Goal: Obtain resource: Download file/media

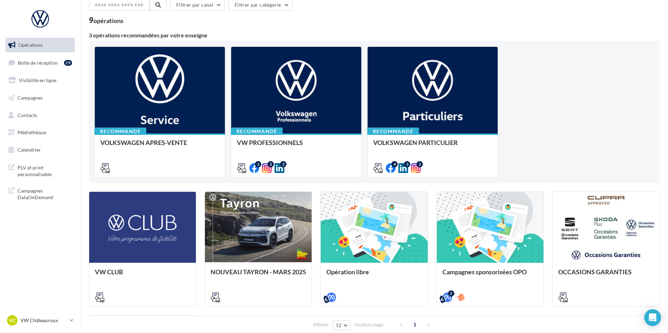
scroll to position [15, 0]
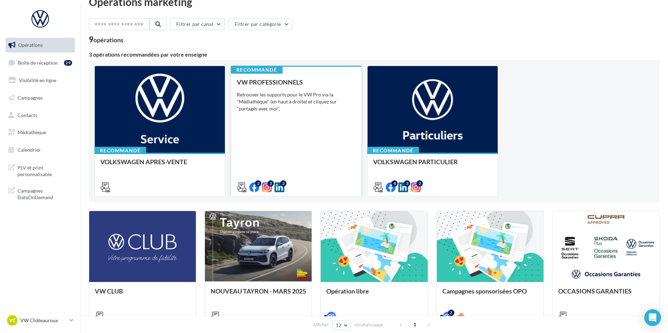
click at [326, 167] on div "VW PROFESSIONNELS Retrouver les supports pour le VW Pro via la "Médiathèque" (e…" at bounding box center [296, 135] width 119 height 112
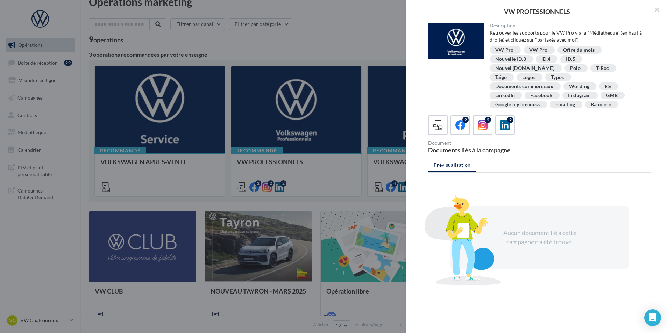
click at [351, 213] on div at bounding box center [334, 166] width 668 height 333
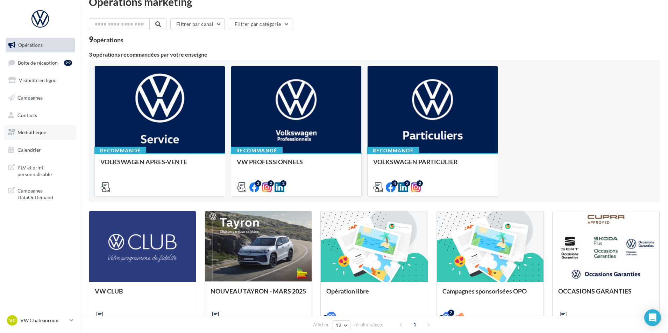
click at [35, 131] on span "Médiathèque" at bounding box center [31, 132] width 29 height 6
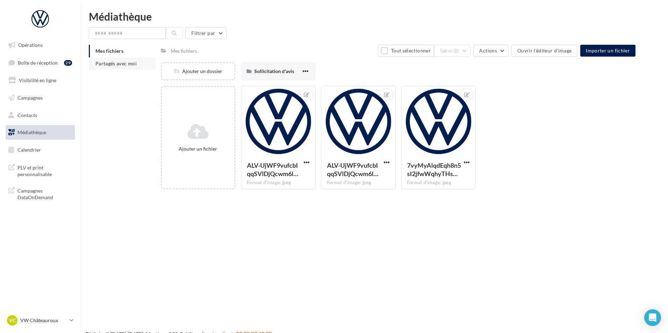
click at [119, 60] on li "Partagés avec moi" at bounding box center [122, 63] width 66 height 13
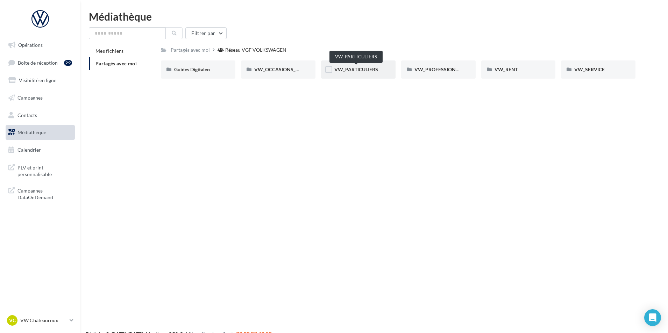
click at [361, 70] on span "VW_PARTICULIERS" at bounding box center [356, 69] width 44 height 6
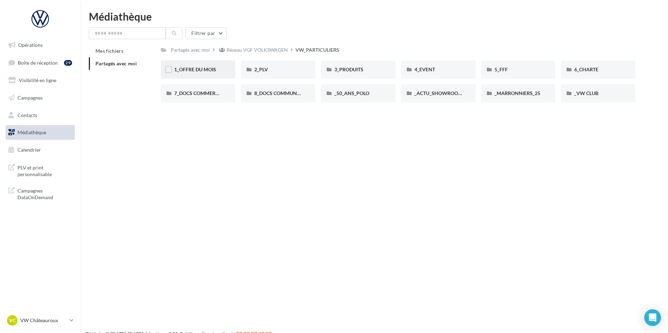
click at [203, 73] on div "1_OFFRE DU MOIS" at bounding box center [198, 69] width 48 height 7
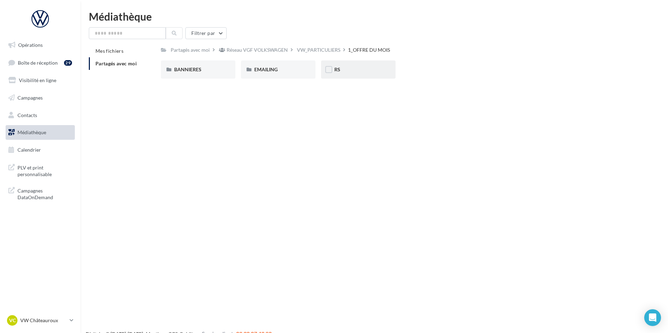
click at [389, 73] on div "RS" at bounding box center [358, 70] width 75 height 18
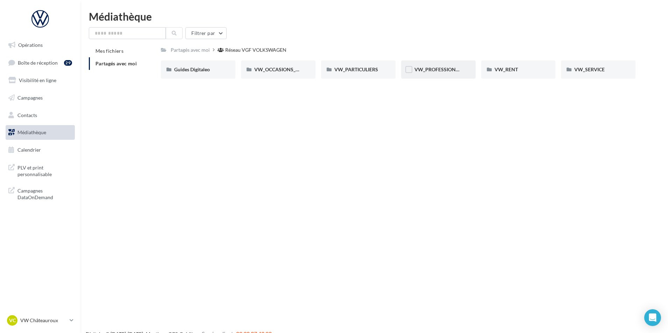
click at [417, 63] on div "VW_PROFESSIONNELS" at bounding box center [438, 70] width 75 height 18
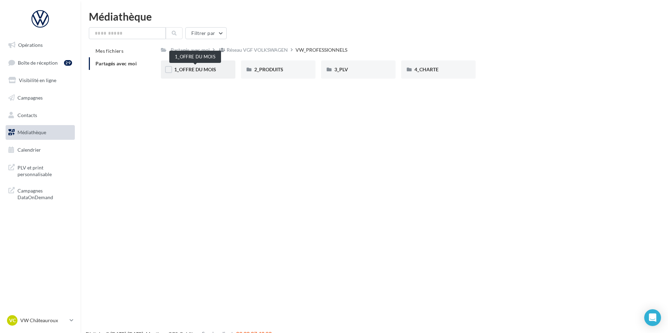
click at [186, 71] on span "1_OFFRE DU MOIS" at bounding box center [195, 69] width 42 height 6
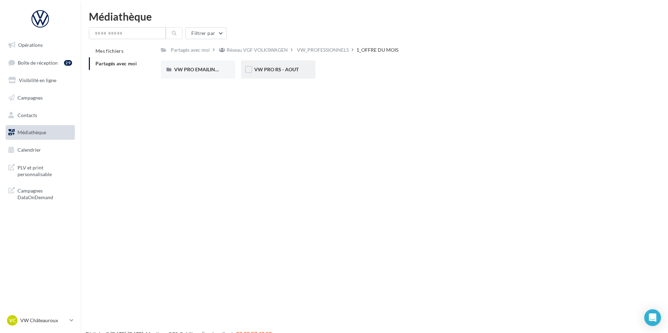
click at [279, 73] on div "VW PRO RS - AOUT" at bounding box center [278, 70] width 75 height 18
click at [217, 74] on div "VW PRO EMAILING - AOUT" at bounding box center [198, 70] width 75 height 18
click at [302, 70] on div "VW PRO RS - AOUT" at bounding box center [278, 70] width 75 height 18
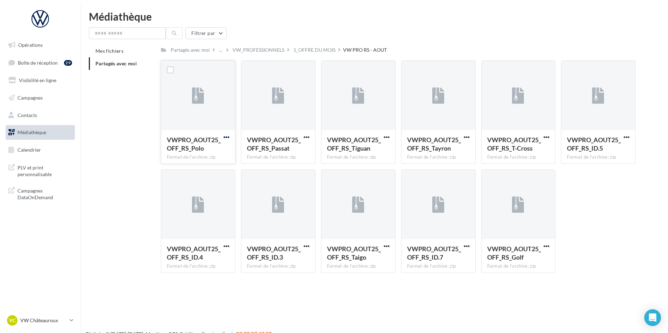
click at [227, 138] on span "button" at bounding box center [227, 137] width 6 height 6
click at [218, 155] on button "Télécharger" at bounding box center [196, 151] width 70 height 18
click at [226, 137] on span "button" at bounding box center [227, 137] width 6 height 6
click at [219, 151] on button "Télécharger" at bounding box center [196, 151] width 70 height 18
click at [227, 137] on span "button" at bounding box center [227, 137] width 6 height 6
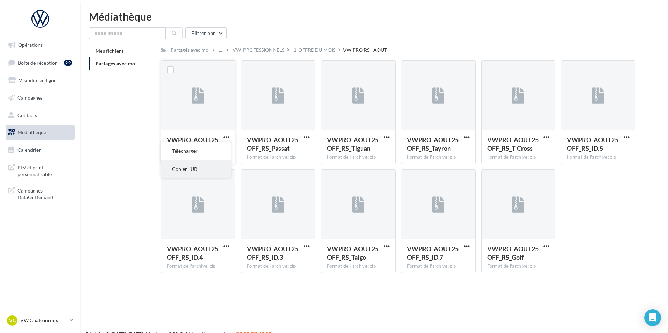
click at [208, 170] on button "Copier l'URL" at bounding box center [196, 169] width 70 height 18
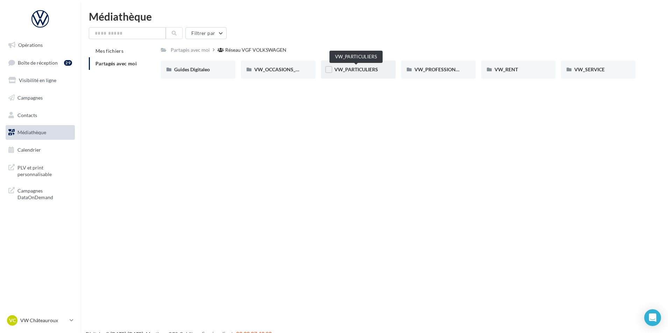
click at [359, 67] on span "VW_PARTICULIERS" at bounding box center [356, 69] width 44 height 6
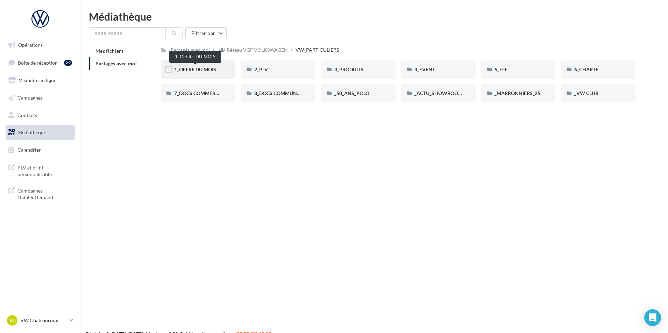
click at [211, 70] on span "1_OFFRE DU MOIS" at bounding box center [195, 69] width 42 height 6
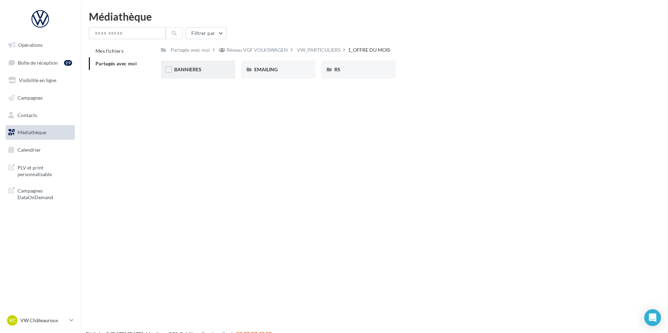
click at [198, 73] on div "BANNIERES" at bounding box center [198, 69] width 48 height 7
click at [295, 65] on div "EMAILING" at bounding box center [278, 70] width 75 height 18
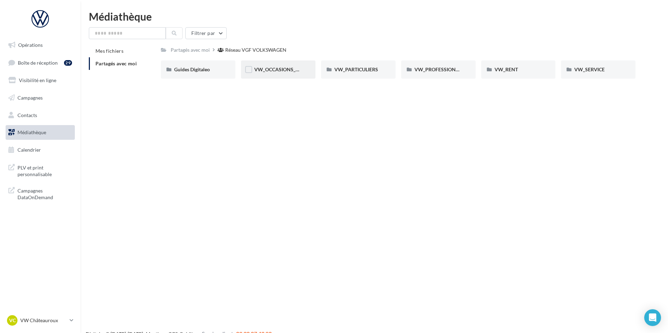
click at [278, 75] on div "VW_OCCASIONS_GARANTIES" at bounding box center [278, 70] width 75 height 18
click at [288, 64] on div "VW_OCCASIONS_GARANTIES" at bounding box center [278, 70] width 75 height 18
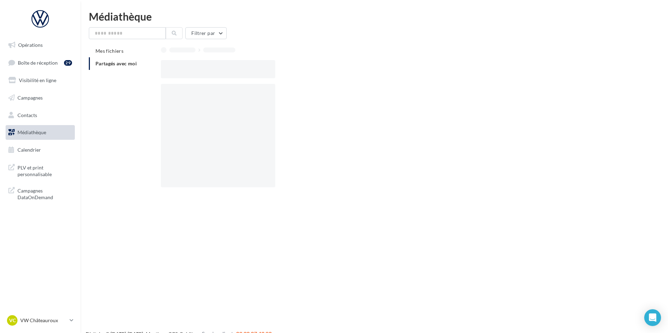
click at [288, 64] on div at bounding box center [401, 69] width 480 height 18
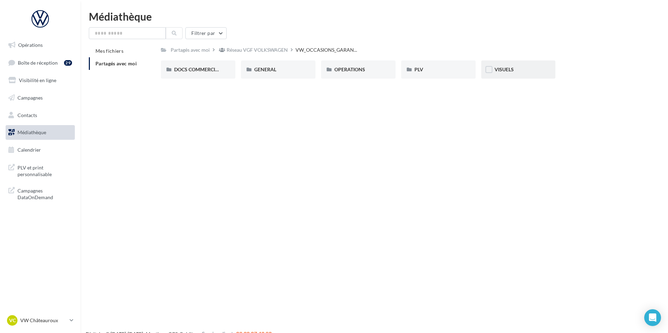
click at [521, 71] on div "VISUELS" at bounding box center [519, 69] width 48 height 7
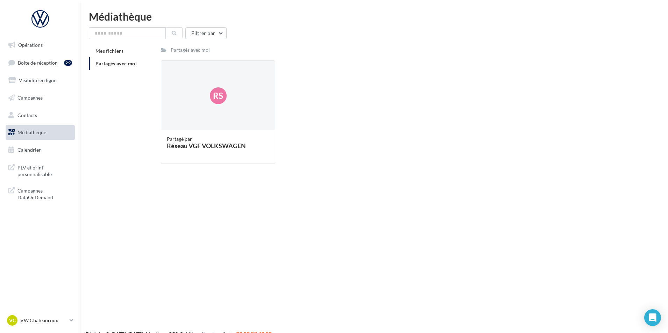
click at [27, 131] on span "Médiathèque" at bounding box center [31, 132] width 29 height 6
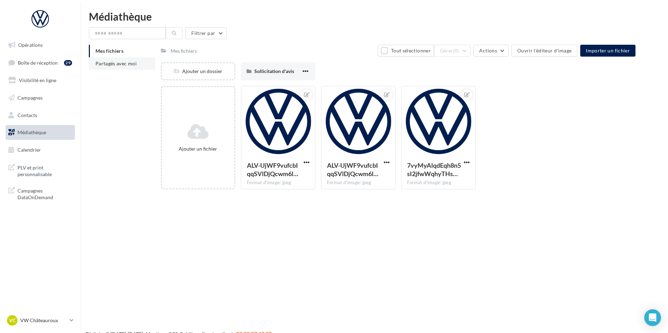
click at [125, 64] on span "Partagés avec moi" at bounding box center [116, 64] width 41 height 6
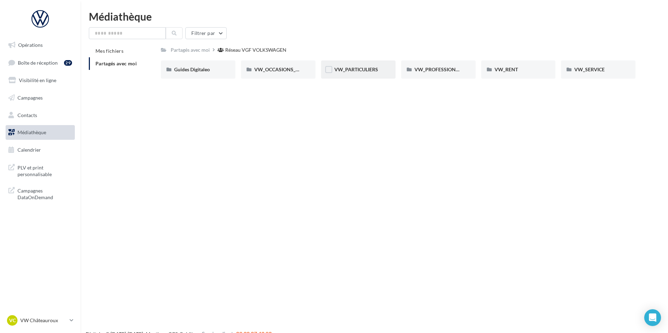
click at [350, 73] on div "VW_PARTICULIERS" at bounding box center [358, 69] width 48 height 7
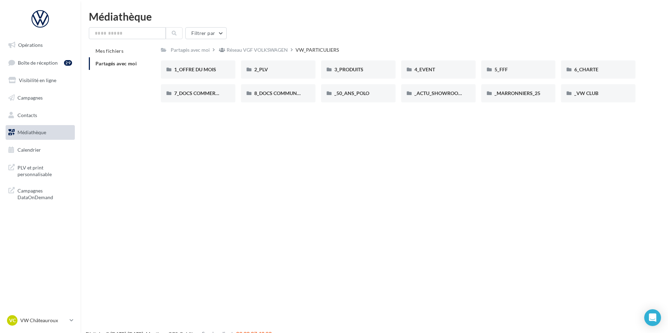
drag, startPoint x: 510, startPoint y: 220, endPoint x: 460, endPoint y: 144, distance: 90.7
click at [509, 219] on div "Opérations Boîte de réception 29 Visibilité en ligne Campagnes Contacts Médiath…" at bounding box center [334, 177] width 668 height 333
click at [208, 71] on span "1_OFFRE DU MOIS" at bounding box center [195, 69] width 42 height 6
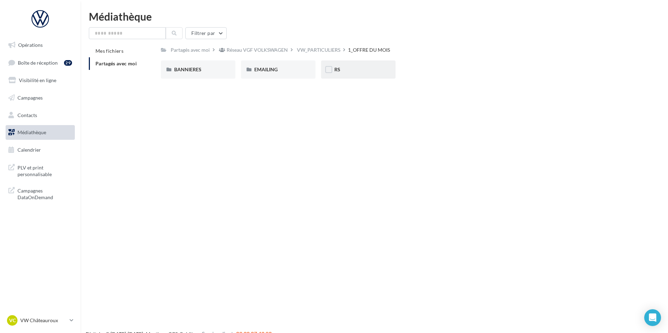
click at [374, 70] on div "RS" at bounding box center [358, 69] width 48 height 7
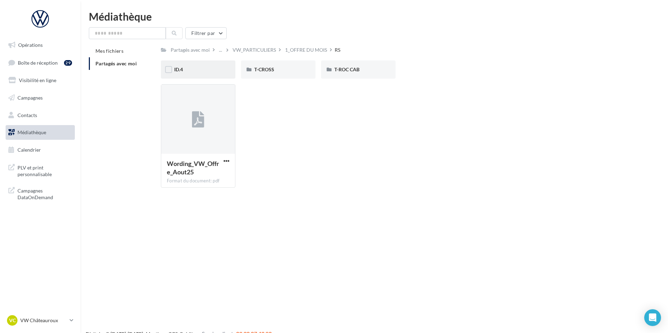
click at [200, 72] on div "ID.4" at bounding box center [198, 69] width 48 height 7
click at [271, 77] on div "T-CROSS" at bounding box center [278, 70] width 75 height 18
click at [359, 68] on span "T-ROC CAB" at bounding box center [346, 69] width 25 height 6
click at [40, 322] on p "VW Châteauroux" at bounding box center [43, 320] width 47 height 7
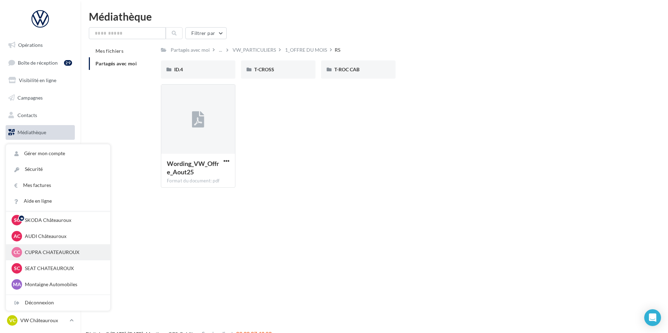
scroll to position [35, 0]
click at [72, 239] on p "CUPRA CHATEAUROUX" at bounding box center [63, 235] width 77 height 7
